Goal: Entertainment & Leisure: Consume media (video, audio)

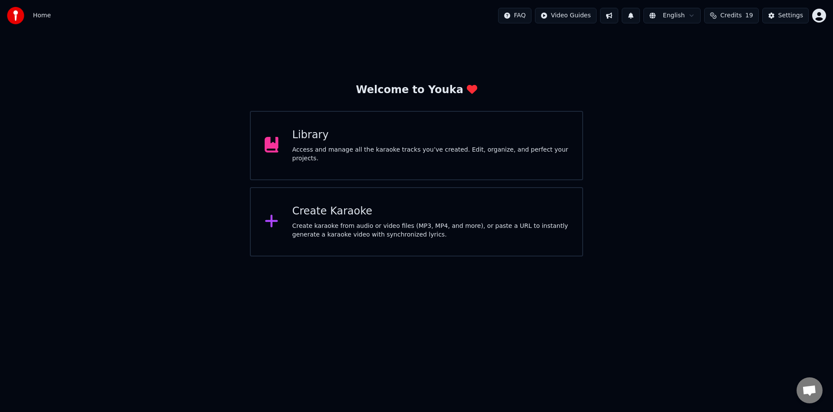
click at [463, 140] on div "Library" at bounding box center [430, 135] width 276 height 14
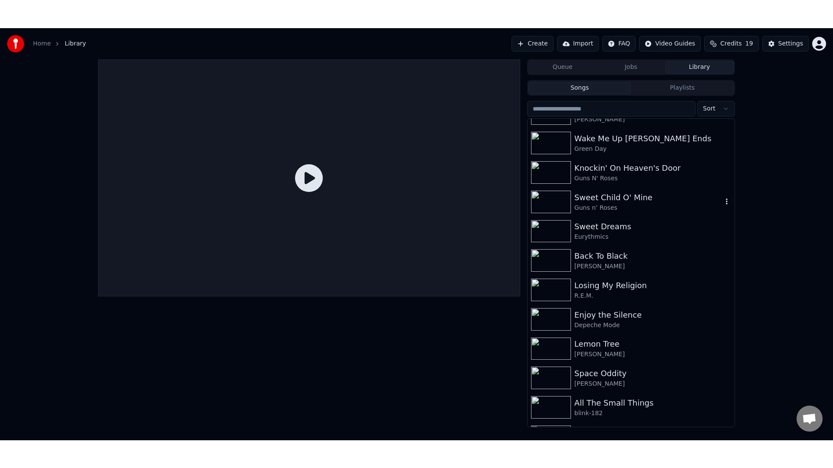
scroll to position [1563, 0]
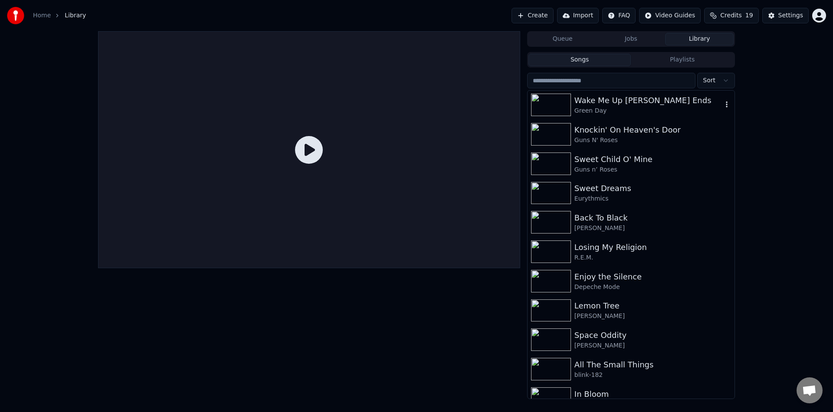
click at [628, 104] on div "Wake Me Up When September Ends" at bounding box center [648, 101] width 148 height 12
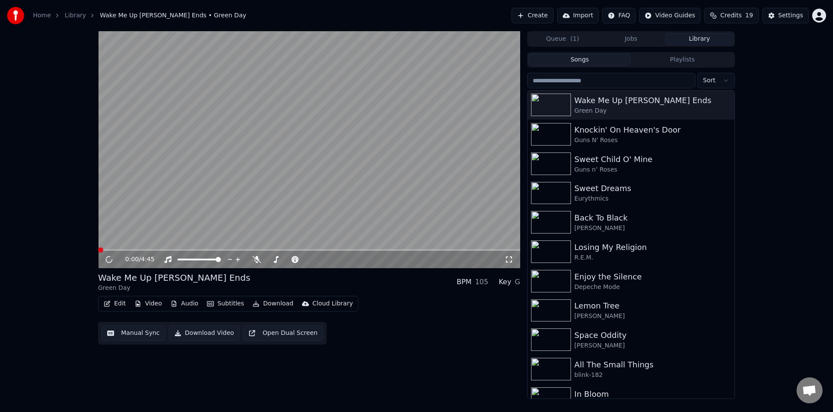
click at [513, 259] on icon at bounding box center [508, 259] width 9 height 7
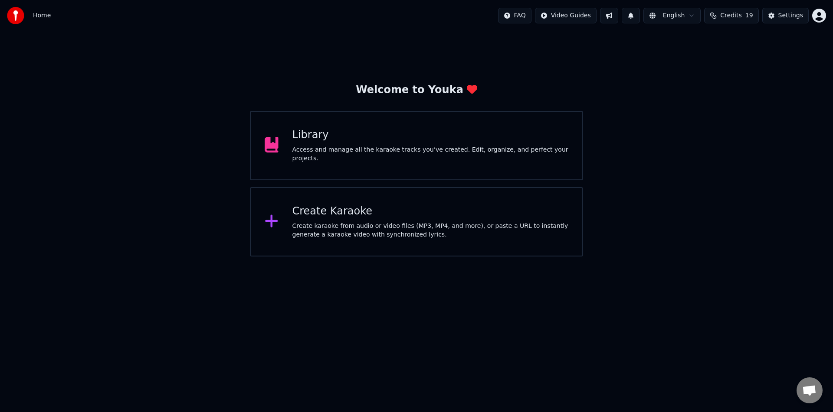
click at [421, 143] on div "Library Access and manage all the karaoke tracks you’ve created. Edit, organize…" at bounding box center [430, 145] width 276 height 35
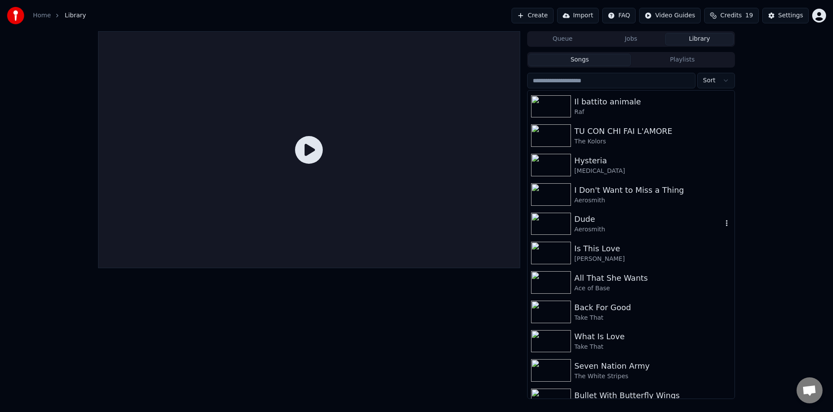
scroll to position [148, 0]
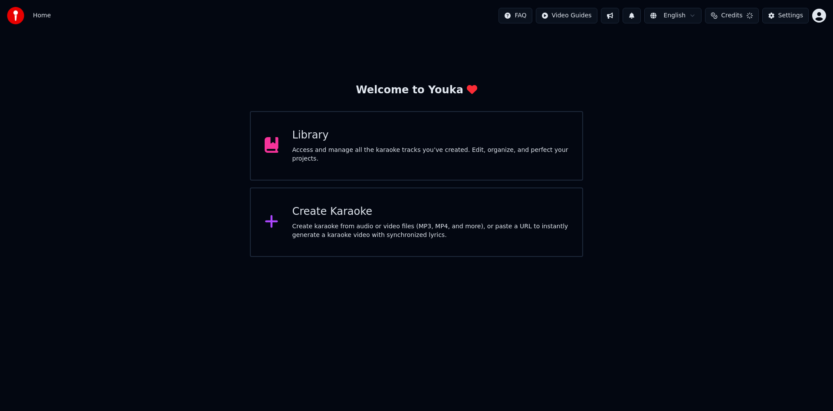
click at [382, 146] on div "Access and manage all the karaoke tracks you’ve created. Edit, organize, and pe…" at bounding box center [430, 154] width 276 height 17
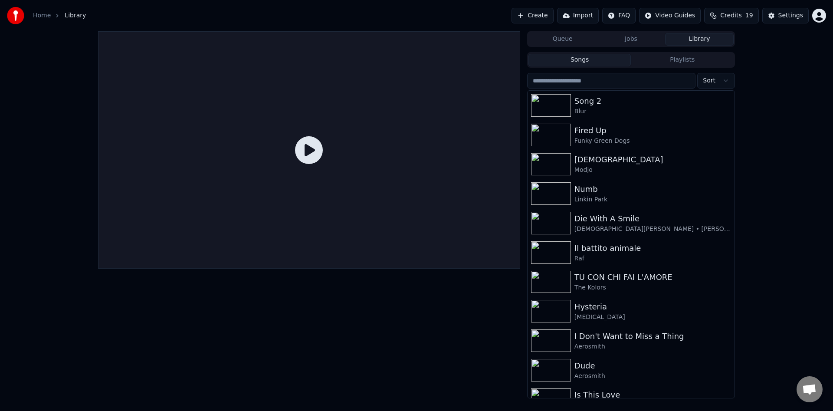
click at [594, 85] on input "search" at bounding box center [611, 81] width 168 height 16
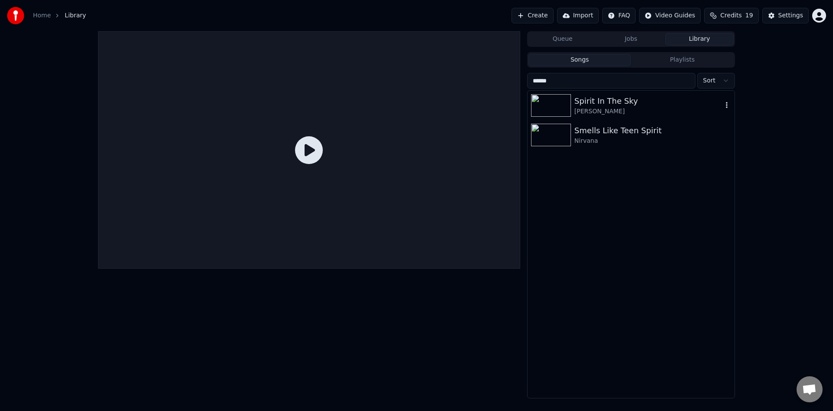
type input "******"
click at [635, 108] on div "Norman Greenbaum" at bounding box center [648, 111] width 148 height 9
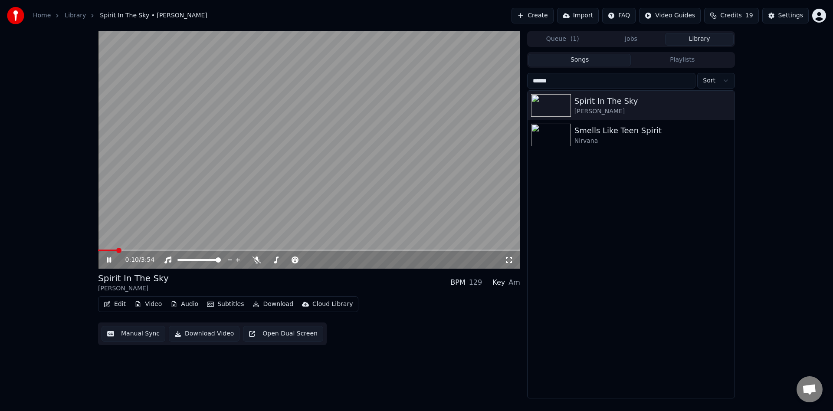
click at [508, 261] on icon at bounding box center [508, 259] width 9 height 7
click at [45, 17] on link "Home" at bounding box center [42, 15] width 18 height 9
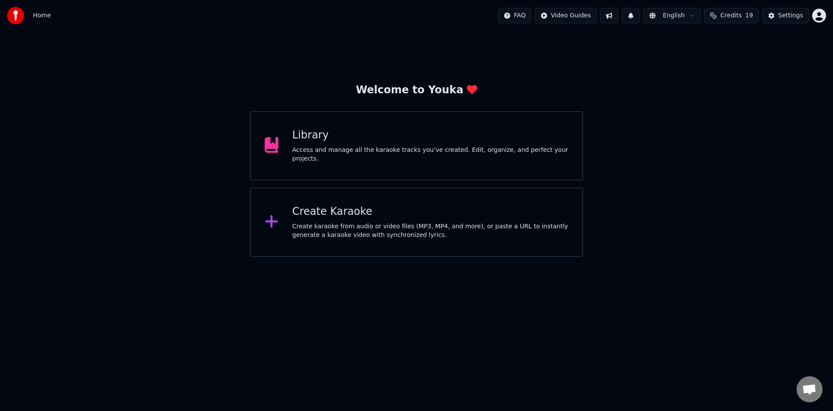
click at [336, 155] on div "Access and manage all the karaoke tracks you’ve created. Edit, organize, and pe…" at bounding box center [430, 154] width 276 height 17
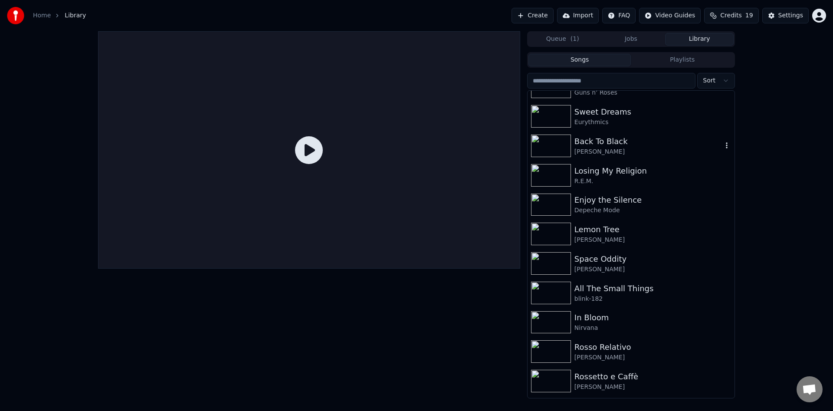
scroll to position [1642, 0]
click at [644, 80] on input "search" at bounding box center [611, 81] width 168 height 16
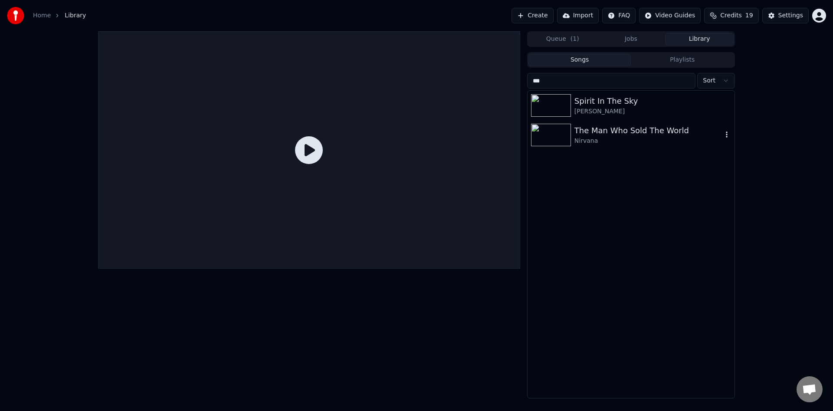
type input "***"
click at [628, 137] on div "Nirvana" at bounding box center [648, 141] width 148 height 9
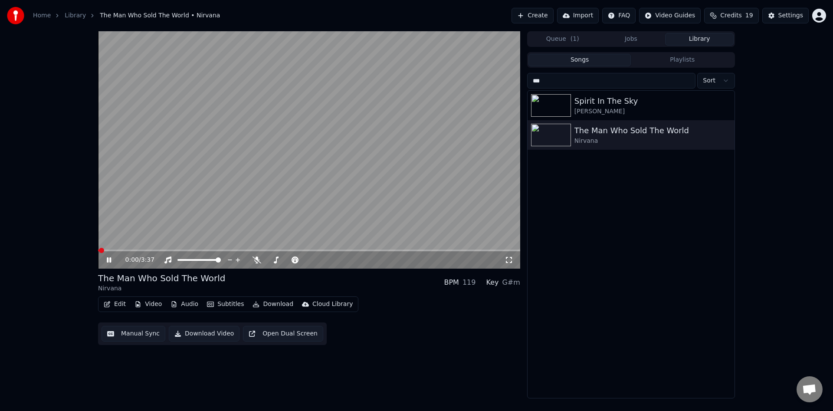
click at [507, 259] on icon at bounding box center [508, 259] width 9 height 7
click at [110, 261] on icon at bounding box center [109, 259] width 4 height 5
